Goal: Information Seeking & Learning: Learn about a topic

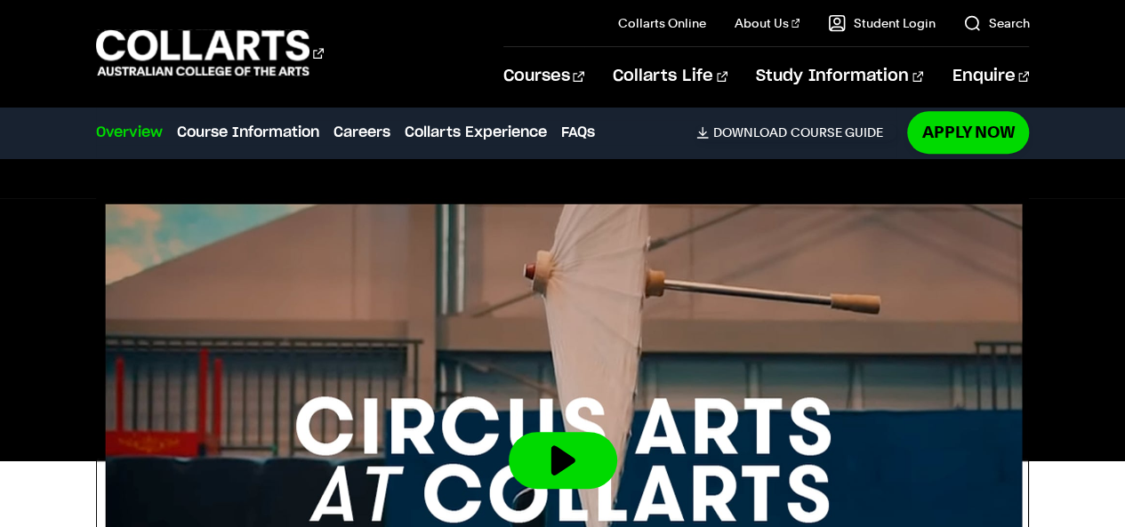
scroll to position [590, 0]
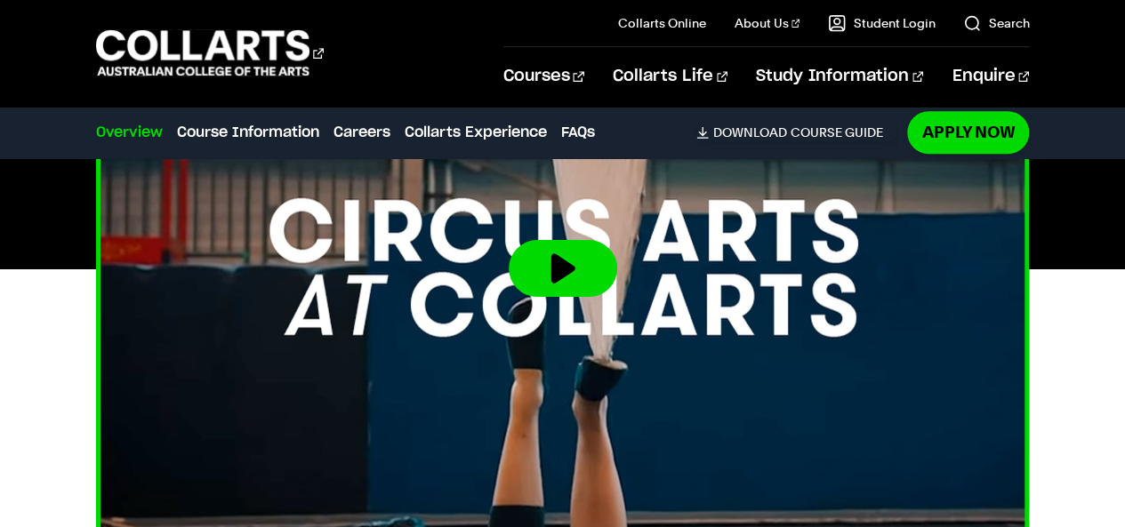
click at [333, 413] on img at bounding box center [562, 269] width 1027 height 578
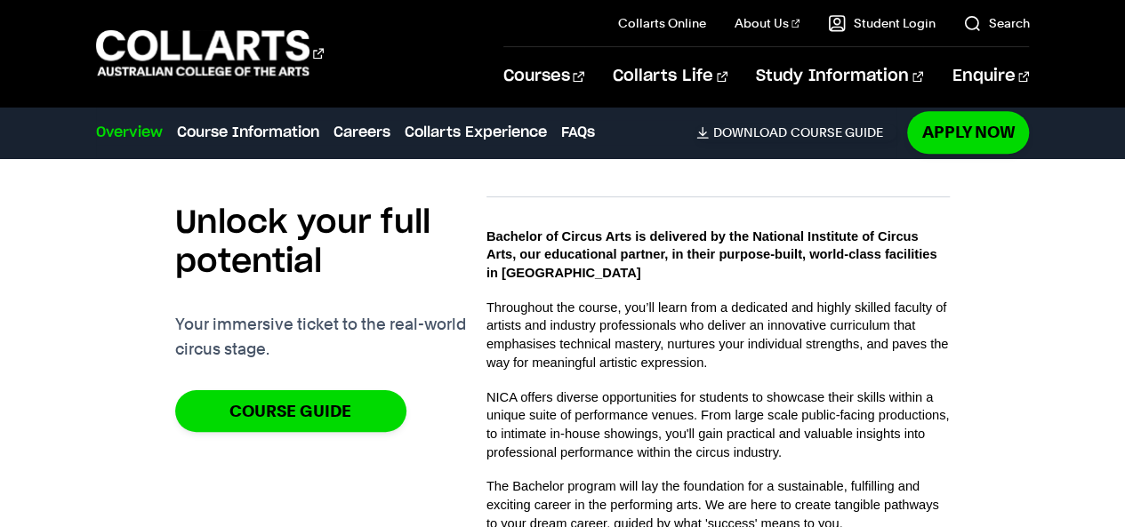
scroll to position [997, 0]
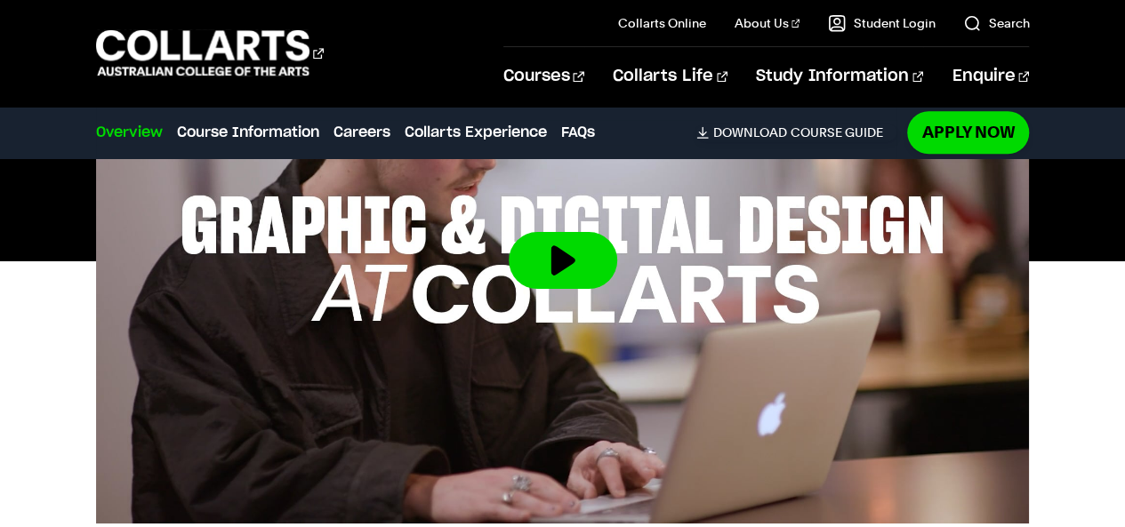
scroll to position [750, 0]
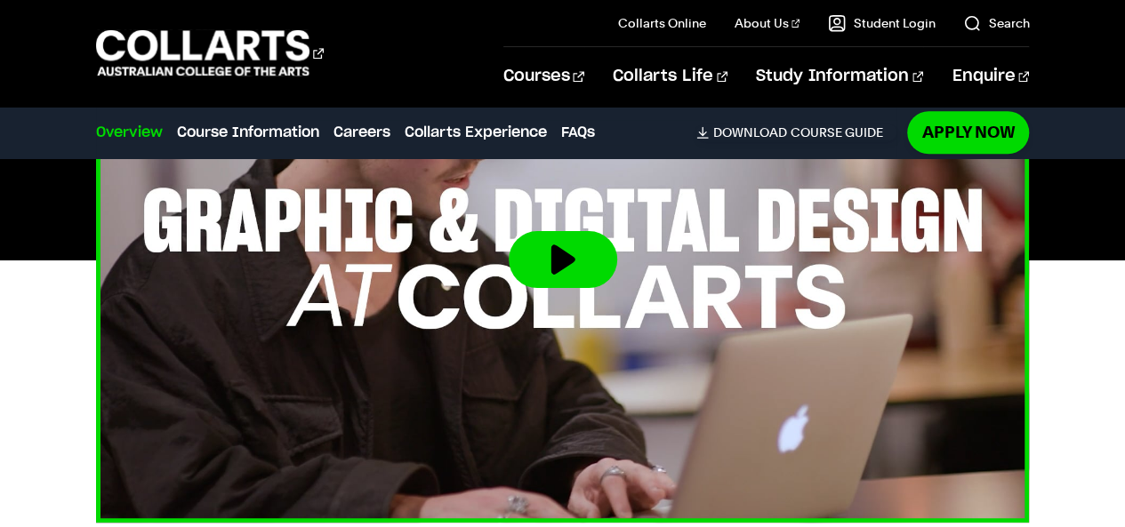
click at [398, 321] on img at bounding box center [562, 260] width 1027 height 578
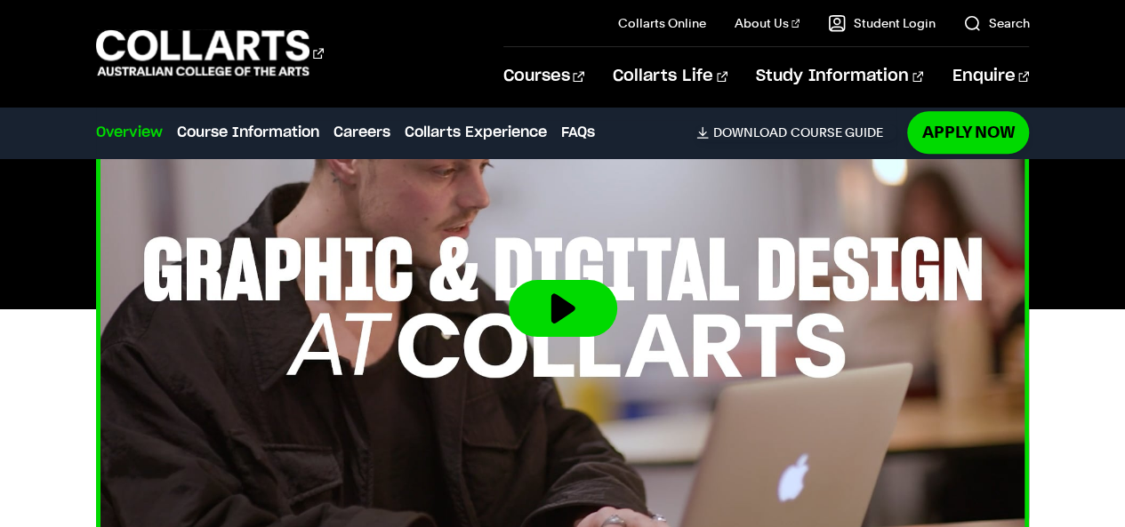
scroll to position [700, 0]
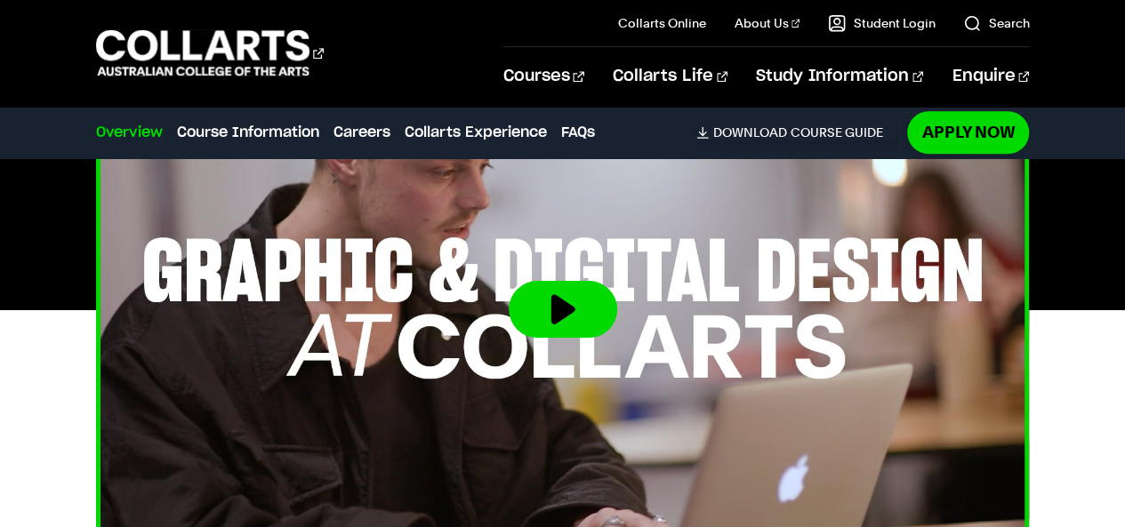
click at [549, 281] on button at bounding box center [563, 309] width 108 height 57
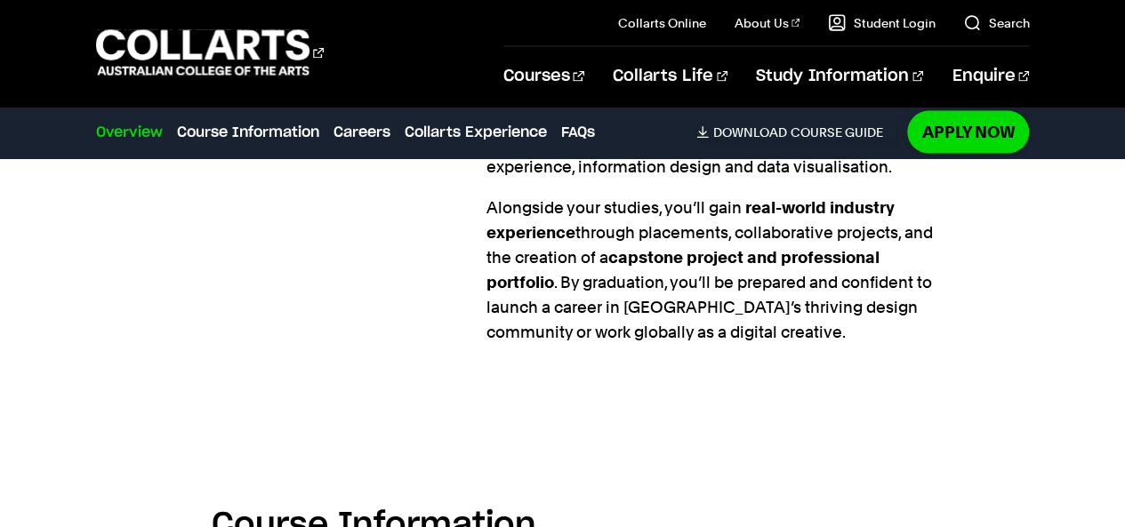
scroll to position [1921, 0]
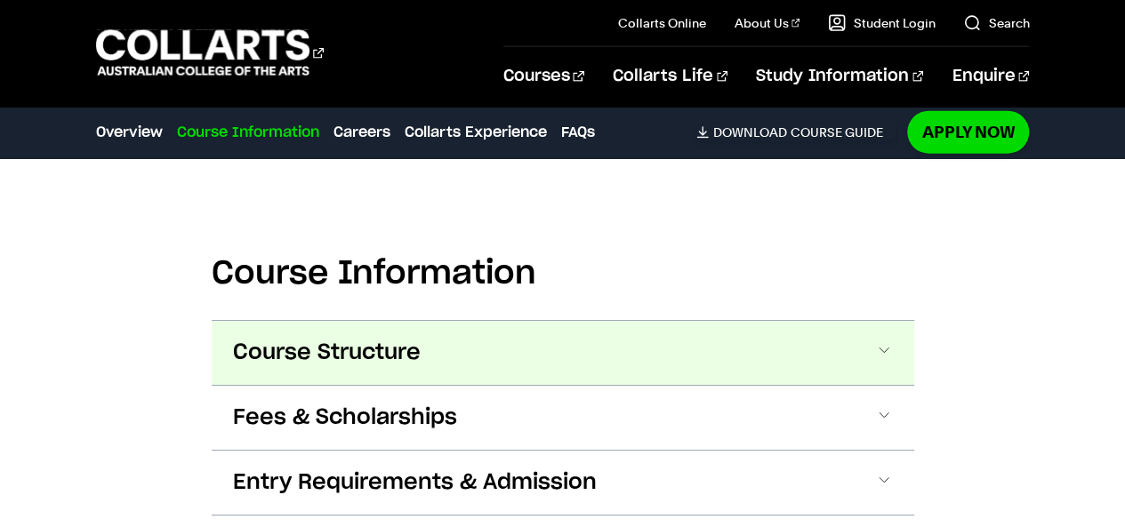
click at [222, 325] on button "Course Structure" at bounding box center [563, 353] width 702 height 64
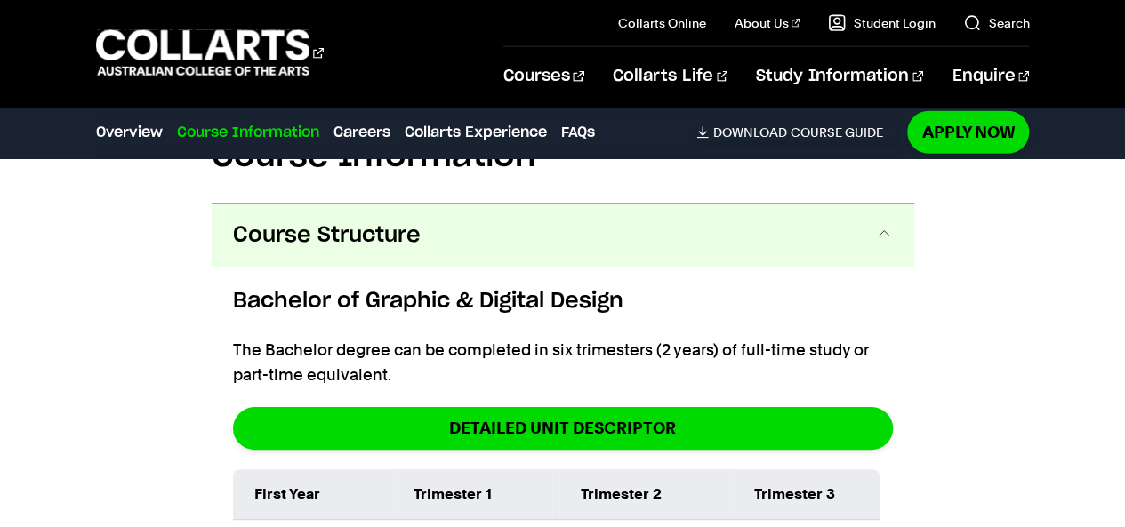
scroll to position [2289, 0]
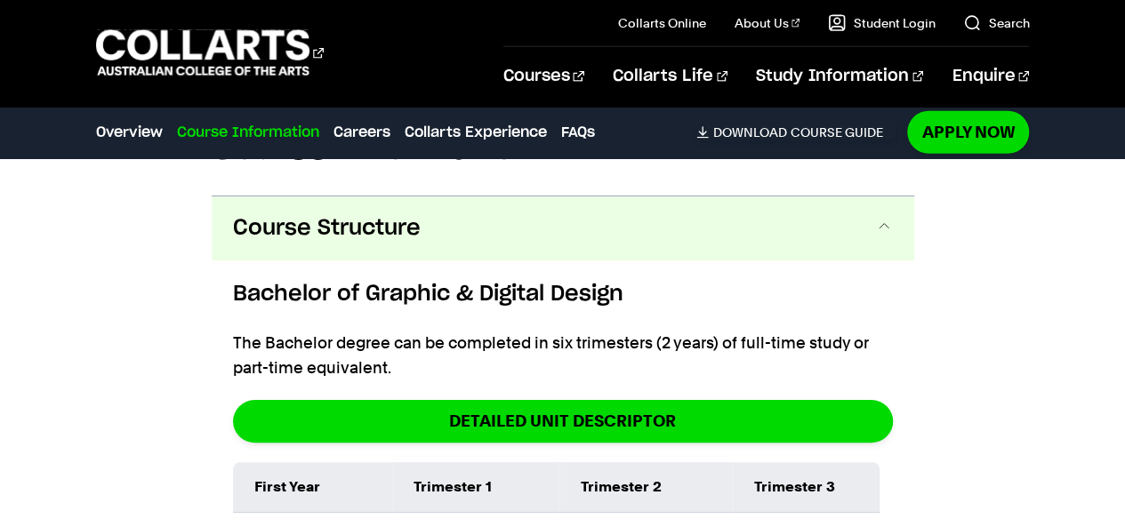
click at [303, 214] on span "Course Structure" at bounding box center [327, 228] width 188 height 28
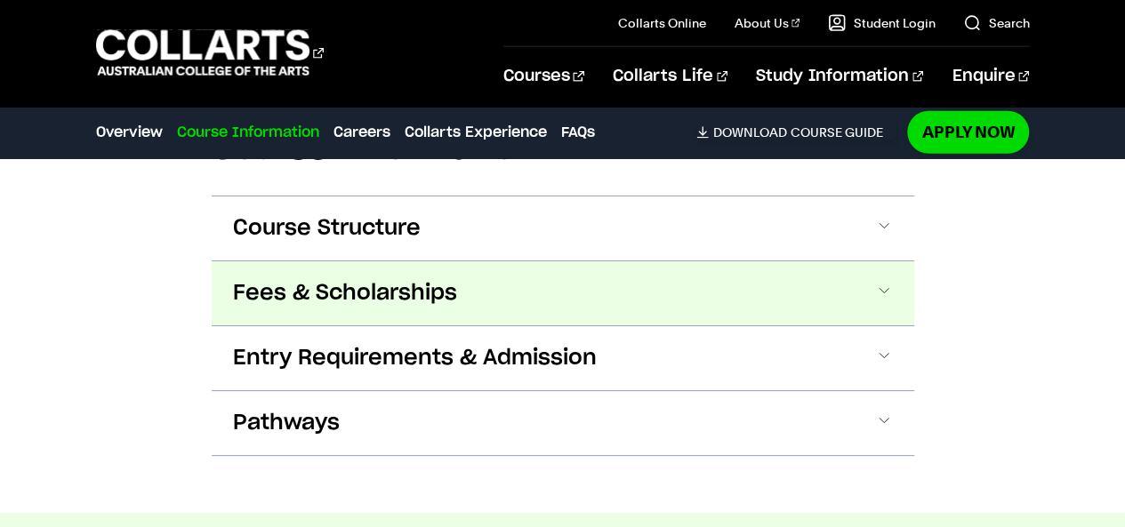
click at [308, 279] on span "Fees & Scholarships" at bounding box center [345, 293] width 224 height 28
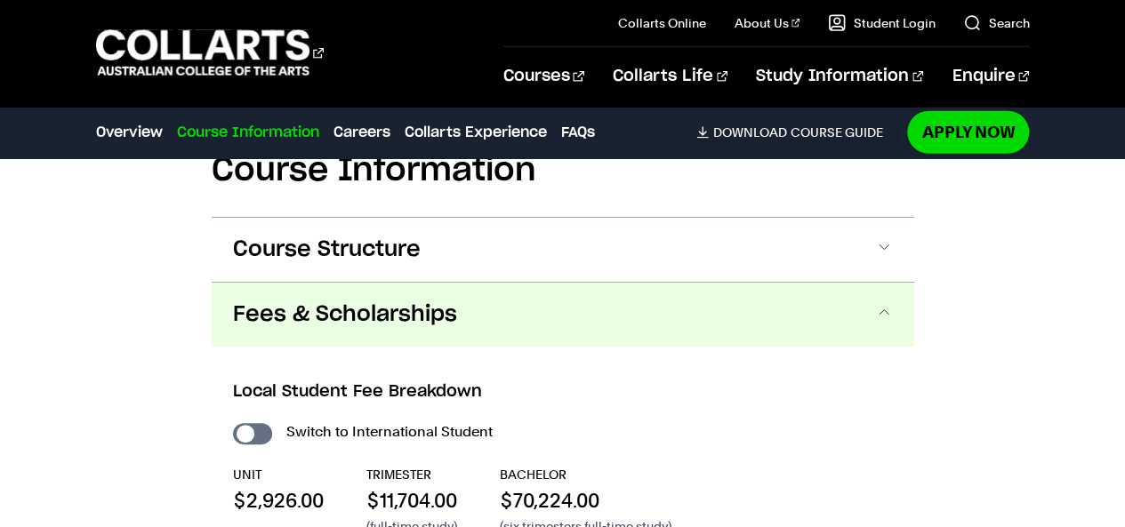
scroll to position [2264, 0]
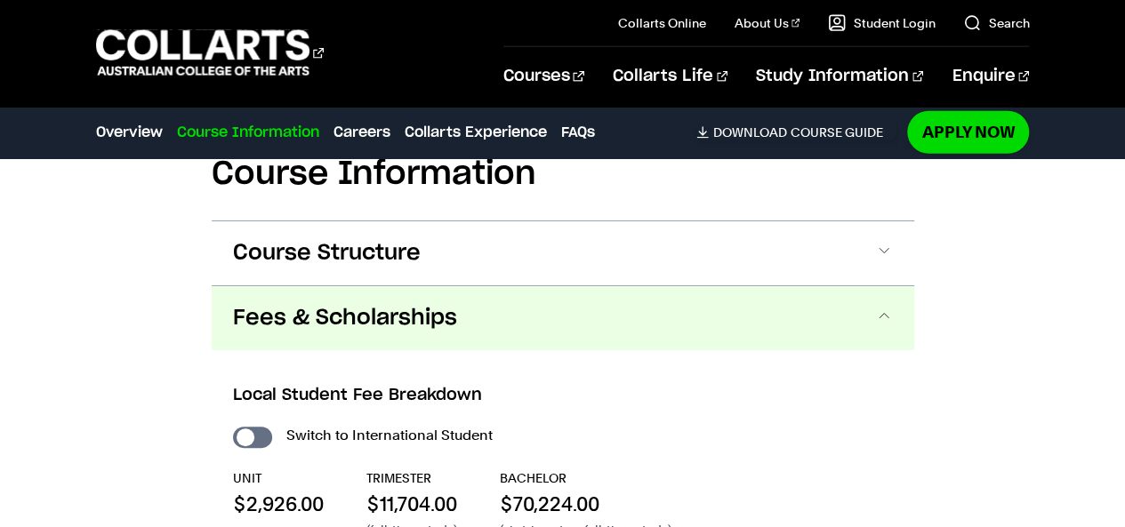
click at [364, 304] on span "Fees & Scholarships" at bounding box center [345, 318] width 224 height 28
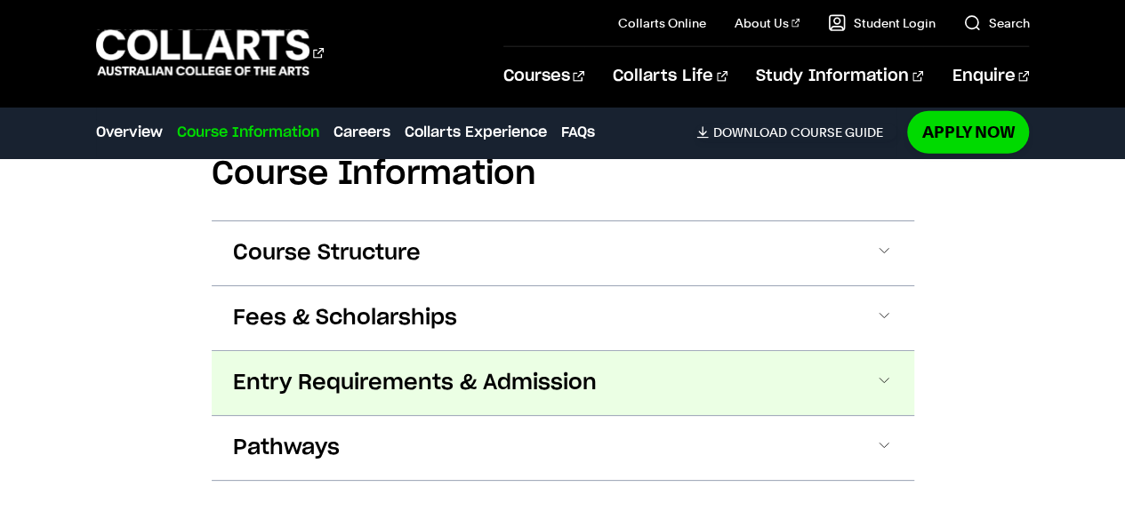
click at [345, 369] on span "Entry Requirements & Admission" at bounding box center [415, 383] width 364 height 28
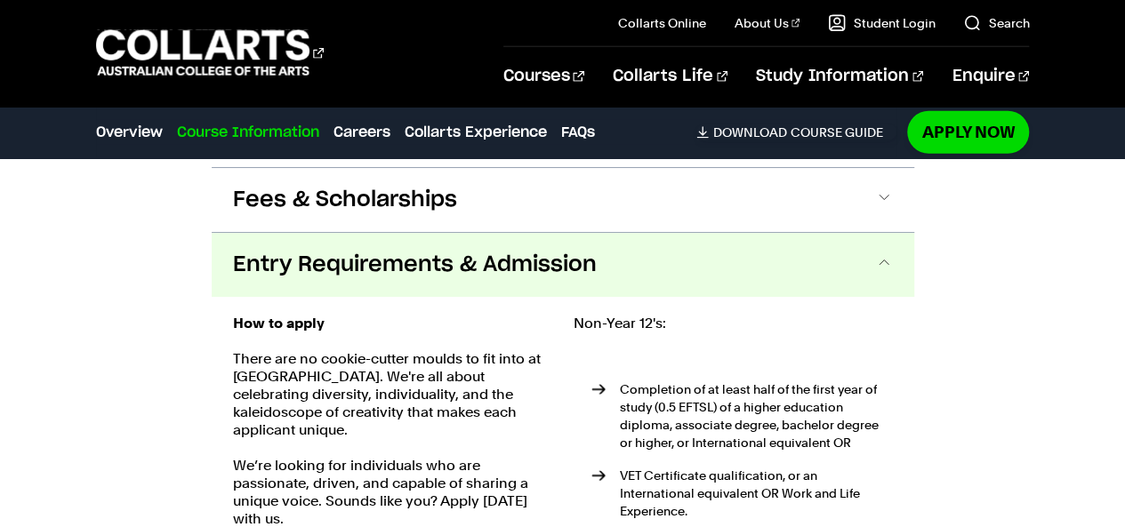
scroll to position [2377, 0]
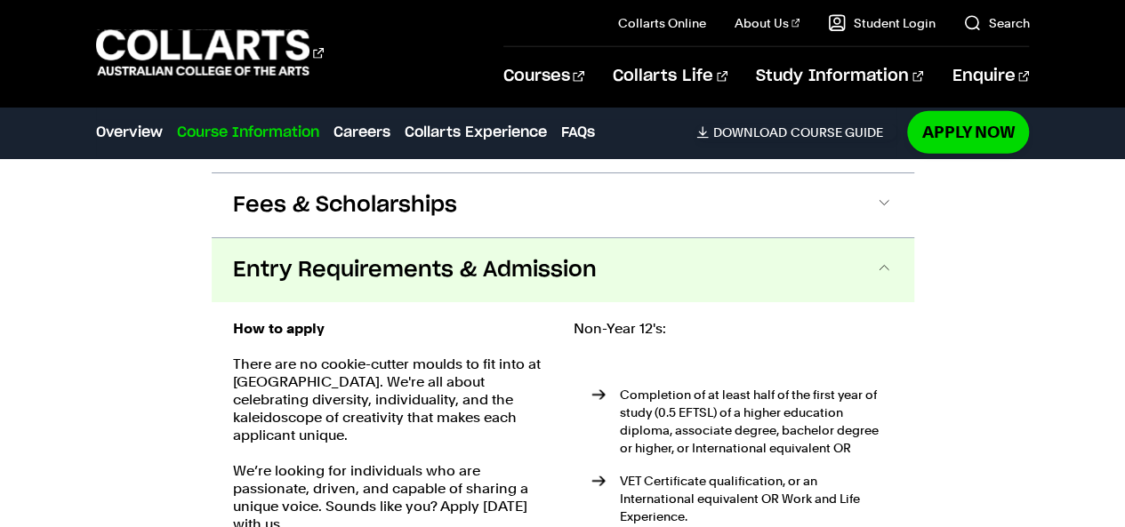
click at [294, 256] on span "Entry Requirements & Admission" at bounding box center [415, 270] width 364 height 28
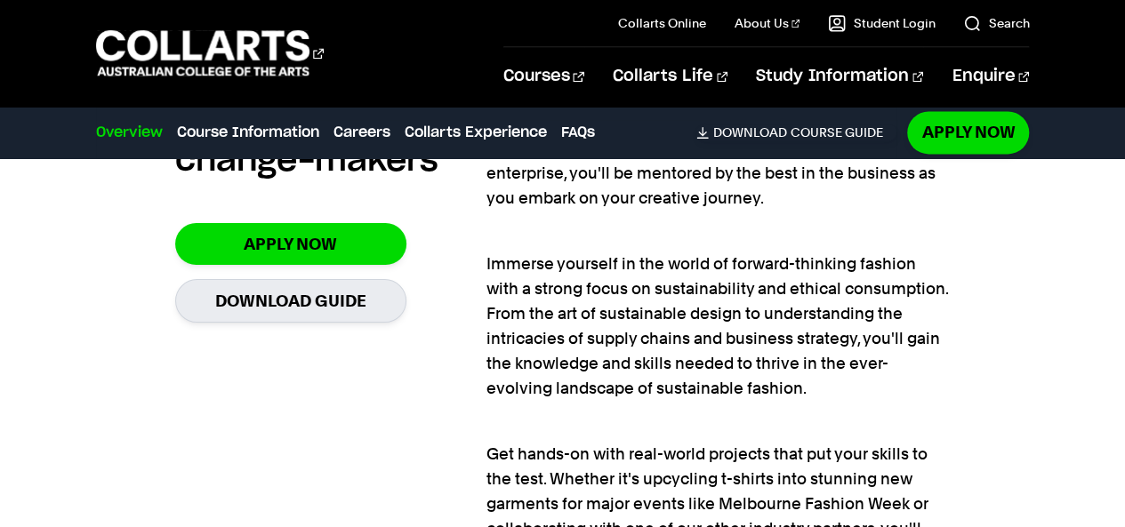
scroll to position [1253, 0]
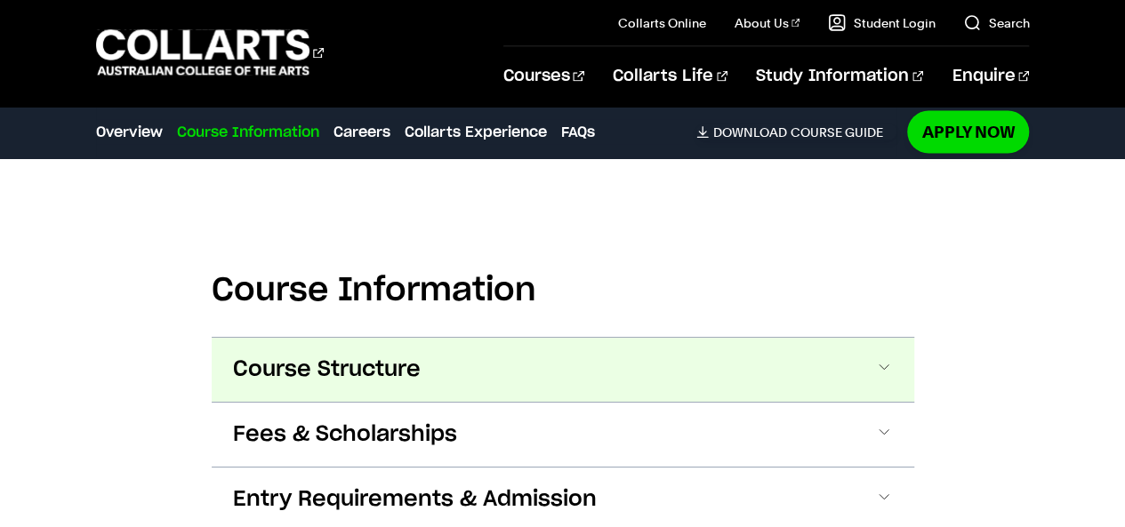
click at [882, 366] on span at bounding box center [884, 369] width 18 height 23
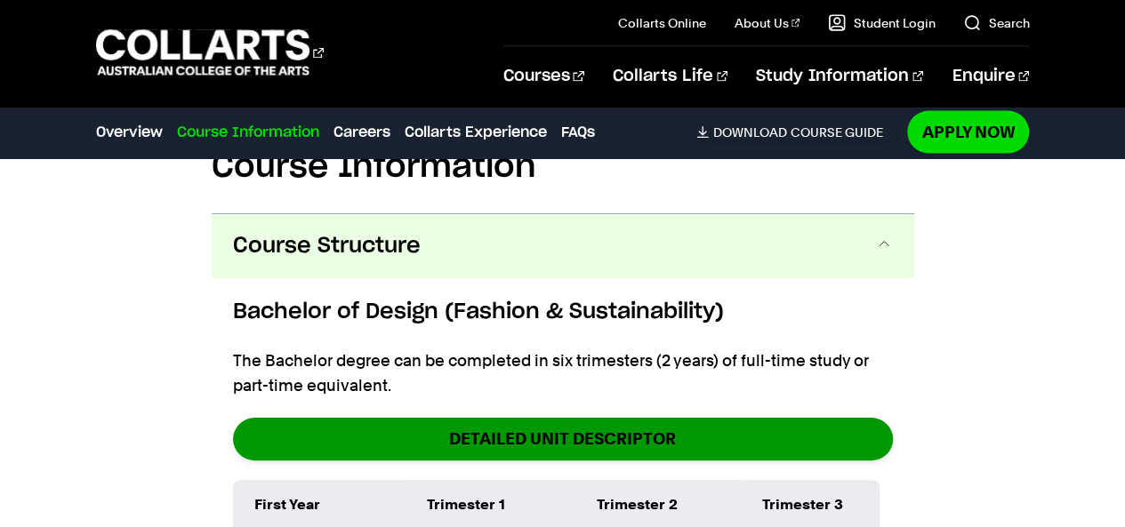
scroll to position [1815, 0]
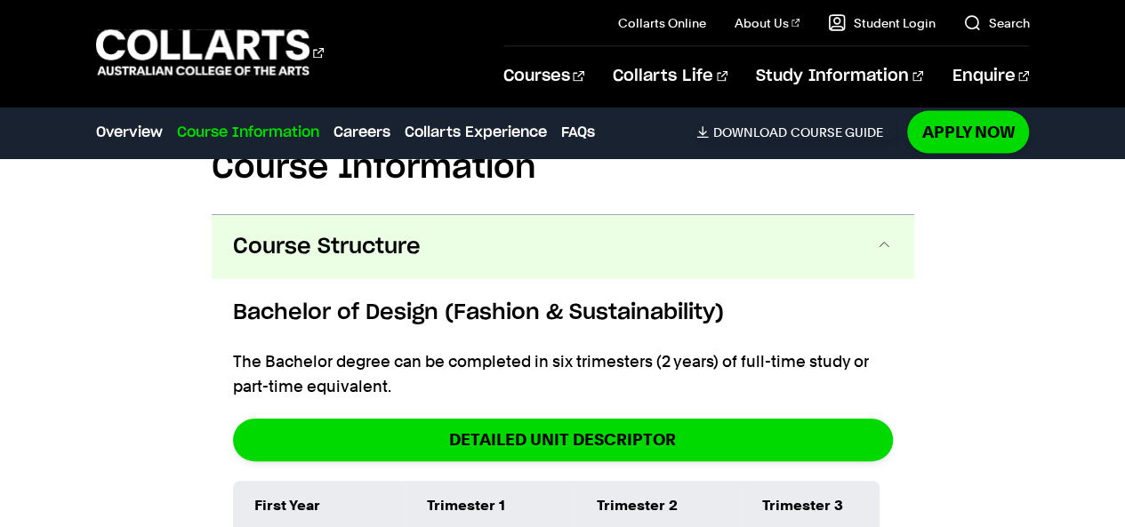
click at [619, 247] on button "Course Structure" at bounding box center [563, 247] width 702 height 64
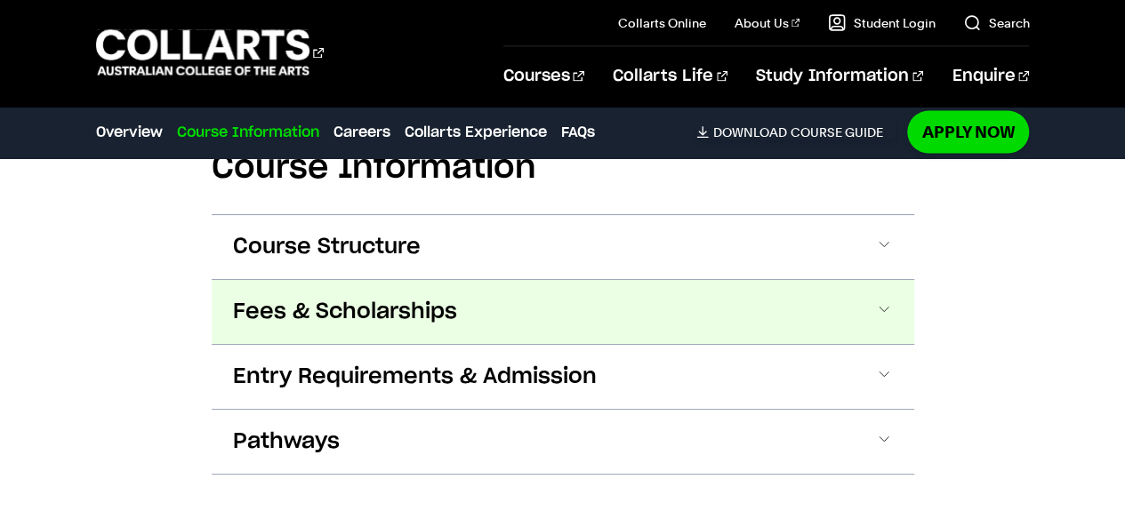
click at [524, 287] on button "Fees & Scholarships" at bounding box center [563, 312] width 702 height 64
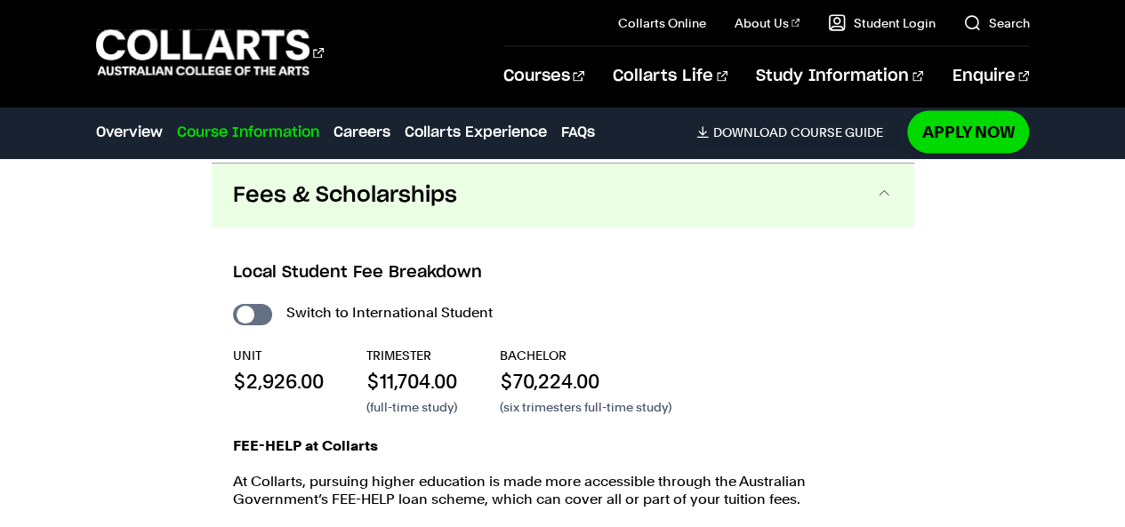
scroll to position [1933, 0]
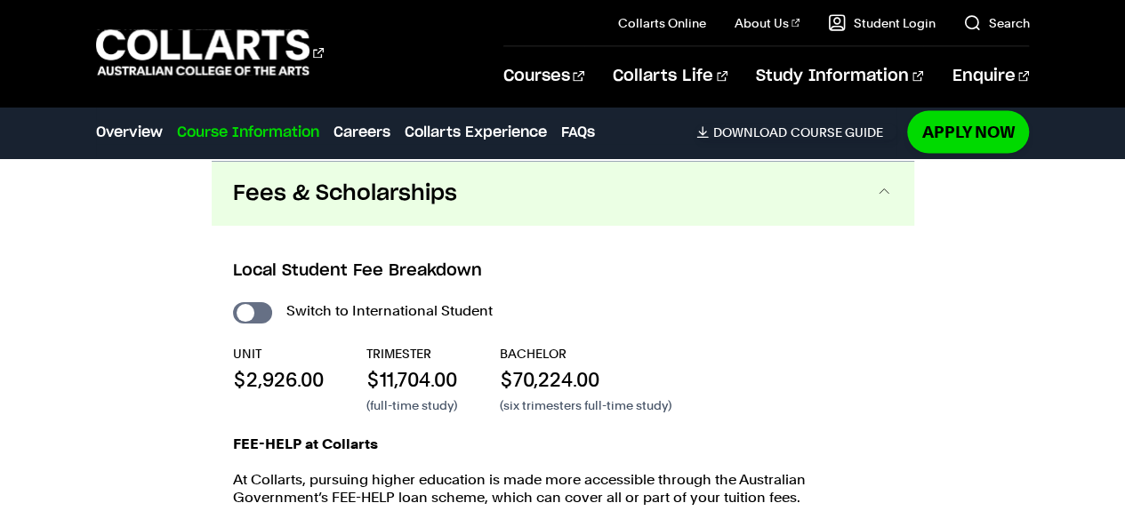
click at [429, 213] on button "Fees & Scholarships" at bounding box center [563, 194] width 702 height 64
